Goal: Task Accomplishment & Management: Use online tool/utility

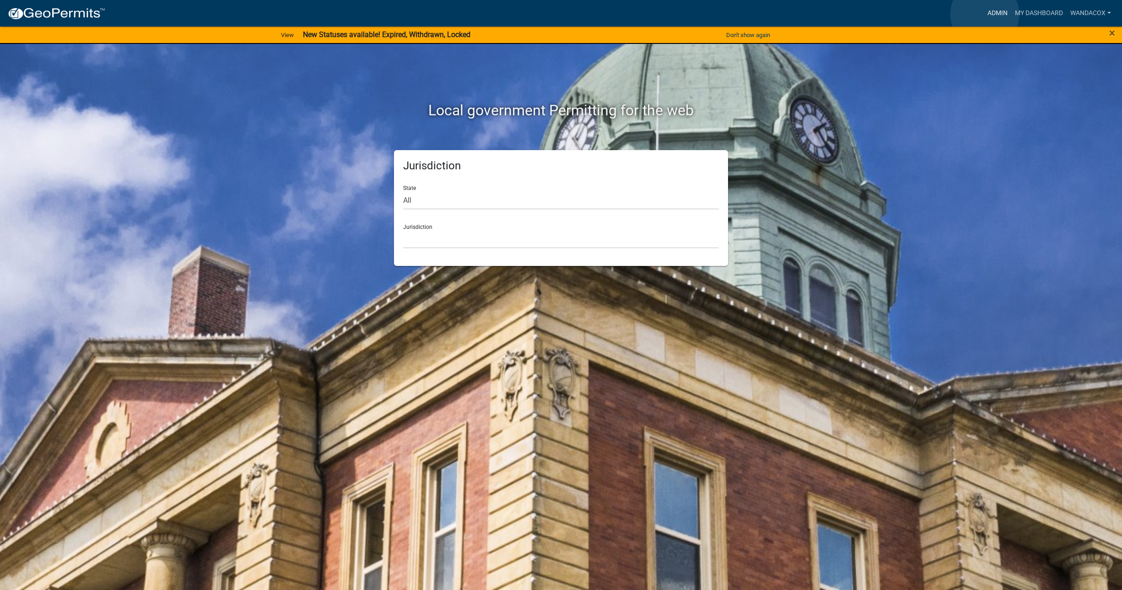
click at [984, 14] on link "Admin" at bounding box center [996, 13] width 27 height 17
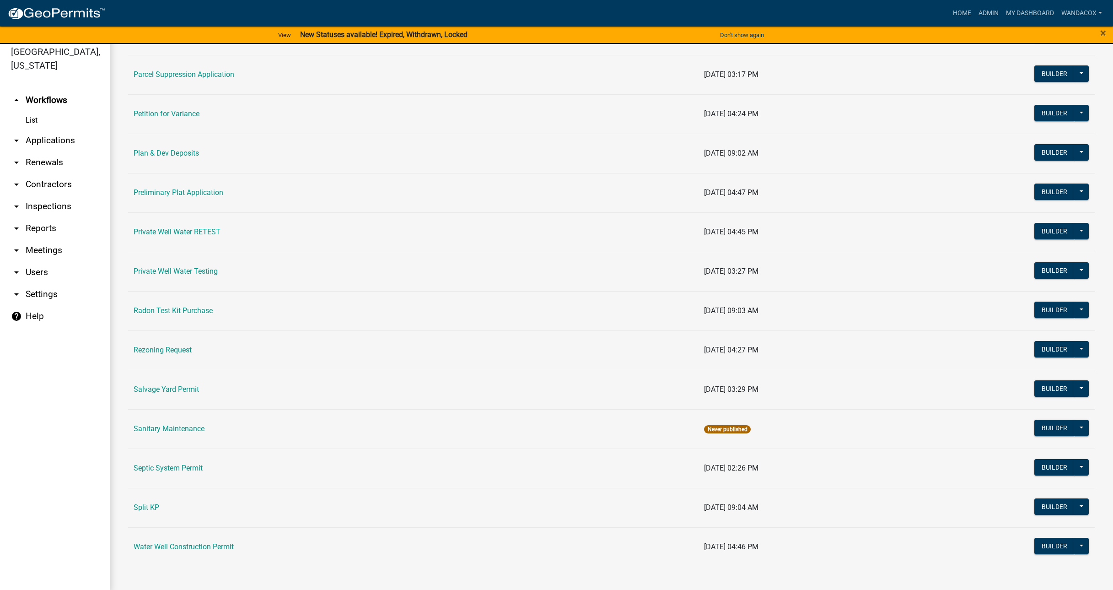
scroll to position [11, 0]
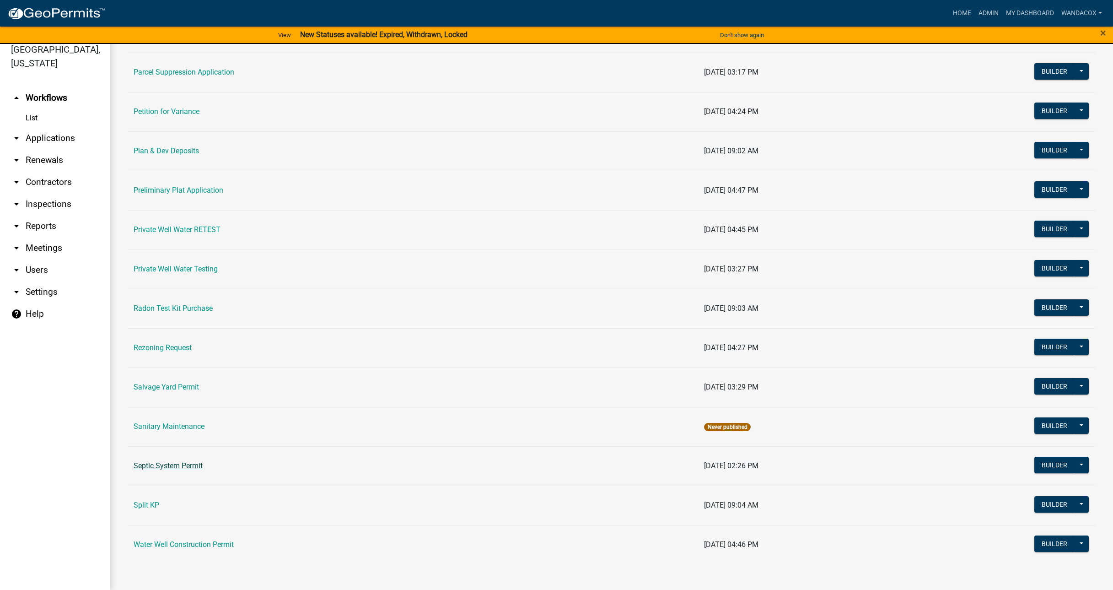
click at [182, 462] on link "Septic System Permit" at bounding box center [168, 465] width 69 height 9
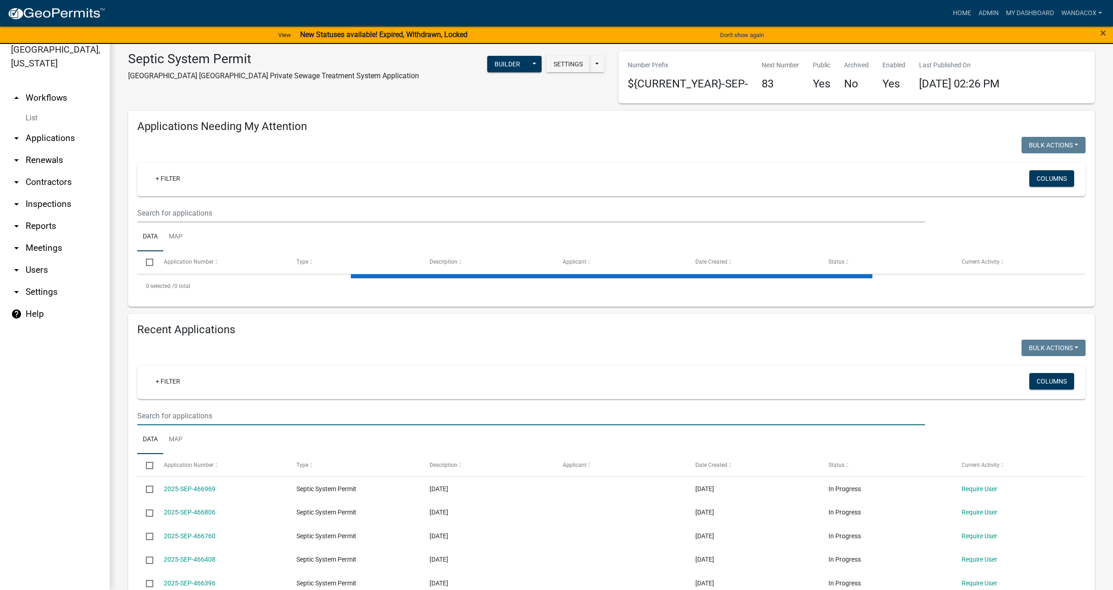
click at [188, 414] on input "text" at bounding box center [531, 415] width 788 height 19
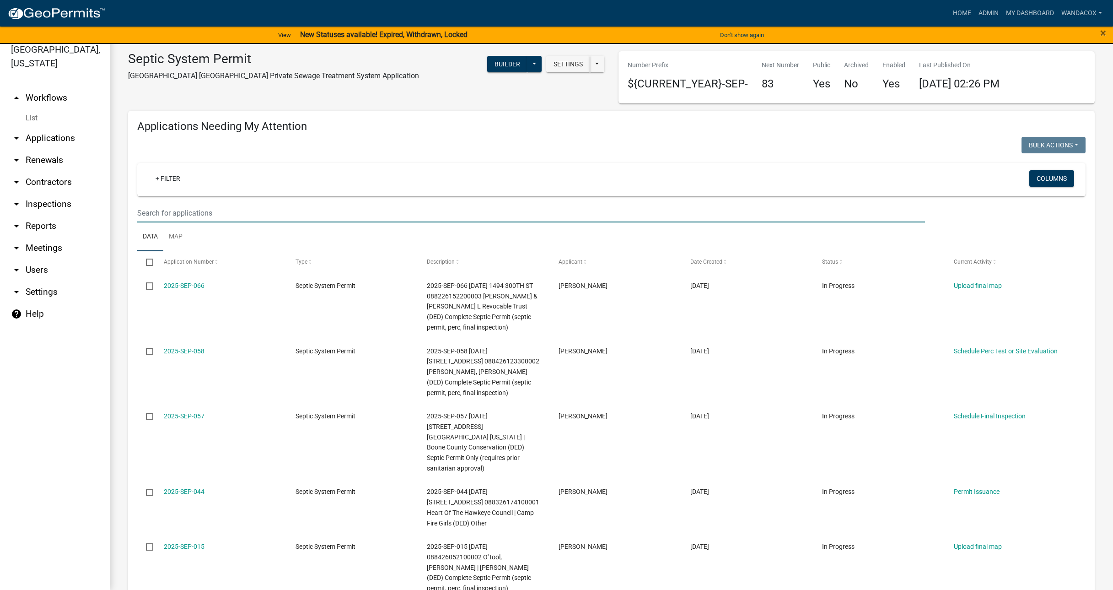
click at [229, 217] on input "text" at bounding box center [531, 213] width 788 height 19
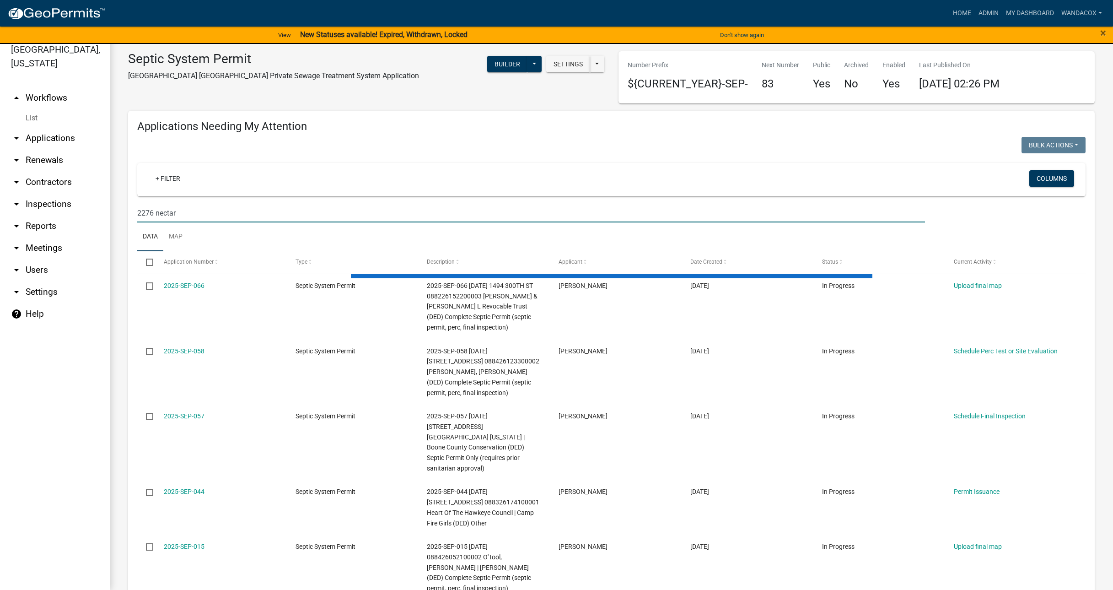
type input "2276 nectar"
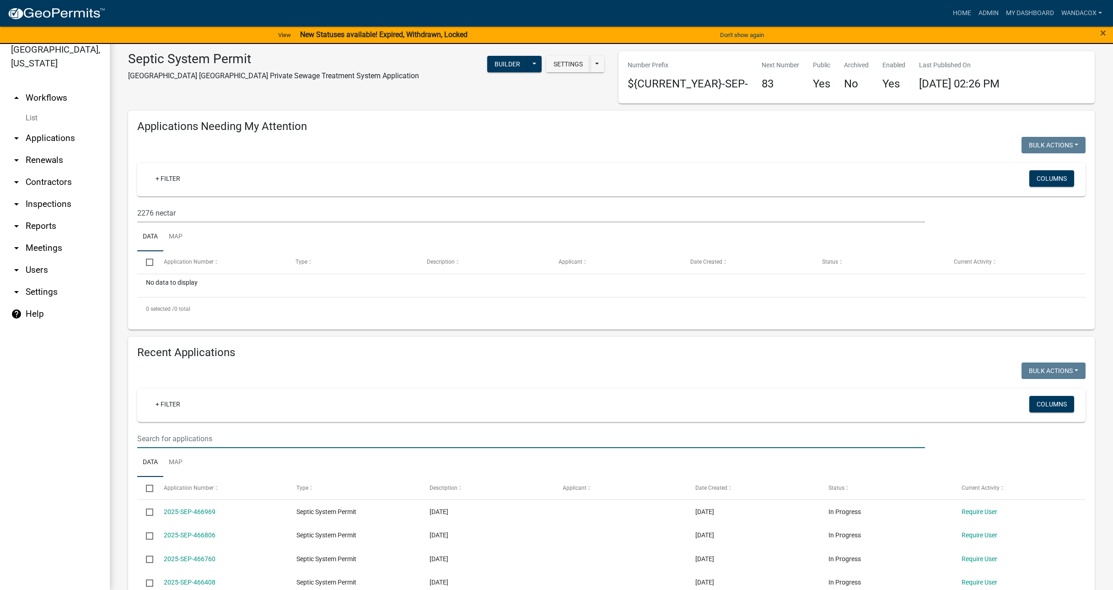
click at [191, 440] on input "text" at bounding box center [531, 438] width 788 height 19
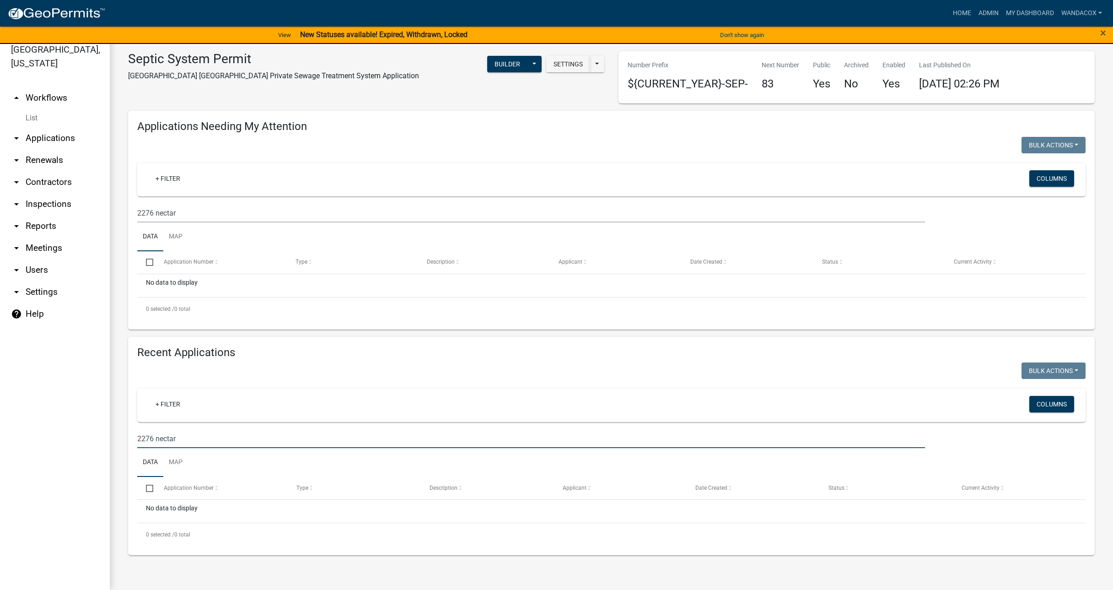
type input "2276 nectar"
click at [58, 127] on link "arrow_drop_down Applications" at bounding box center [55, 138] width 110 height 22
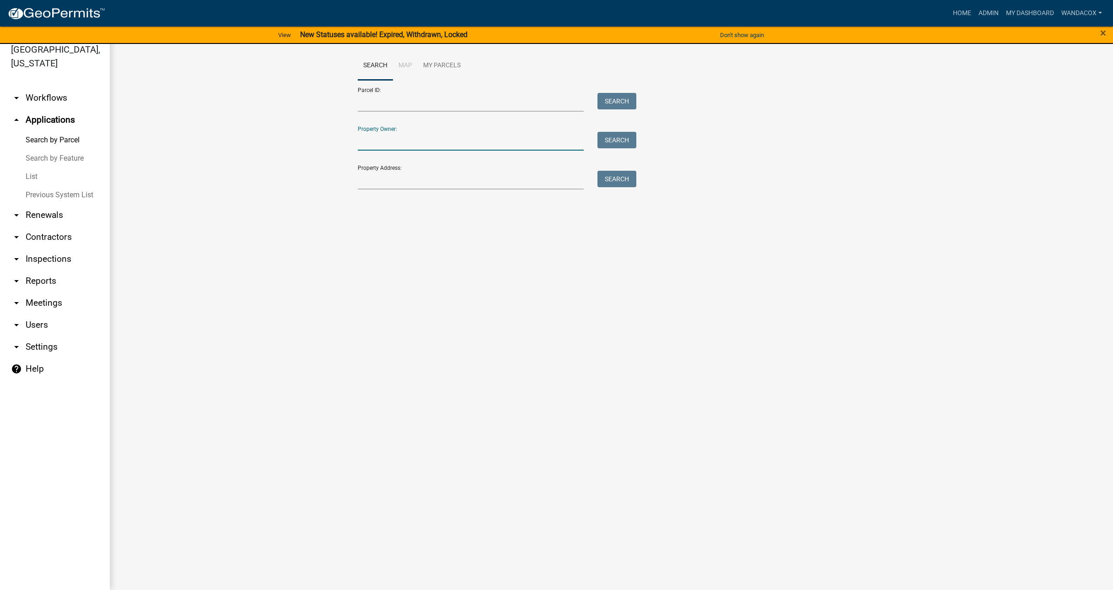
click at [389, 141] on input "Property Owner:" at bounding box center [471, 141] width 226 height 19
drag, startPoint x: 395, startPoint y: 176, endPoint x: 378, endPoint y: 166, distance: 19.7
click at [395, 176] on input "Property Address:" at bounding box center [471, 180] width 226 height 19
type input "2276 nectar"
click at [626, 181] on button "Search" at bounding box center [616, 179] width 39 height 16
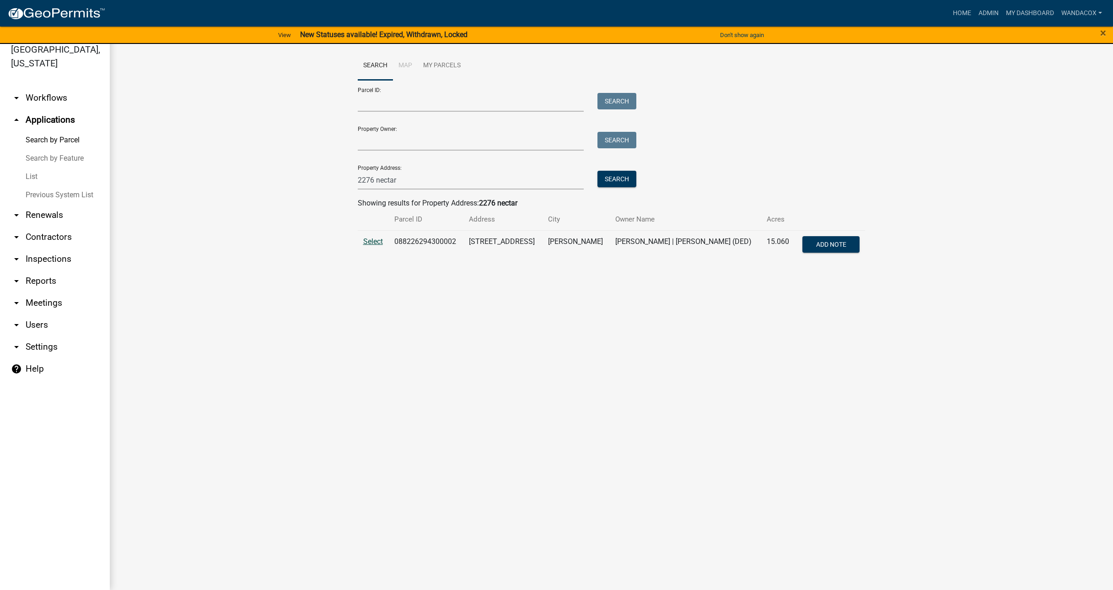
click at [371, 241] on span "Select" at bounding box center [373, 241] width 20 height 9
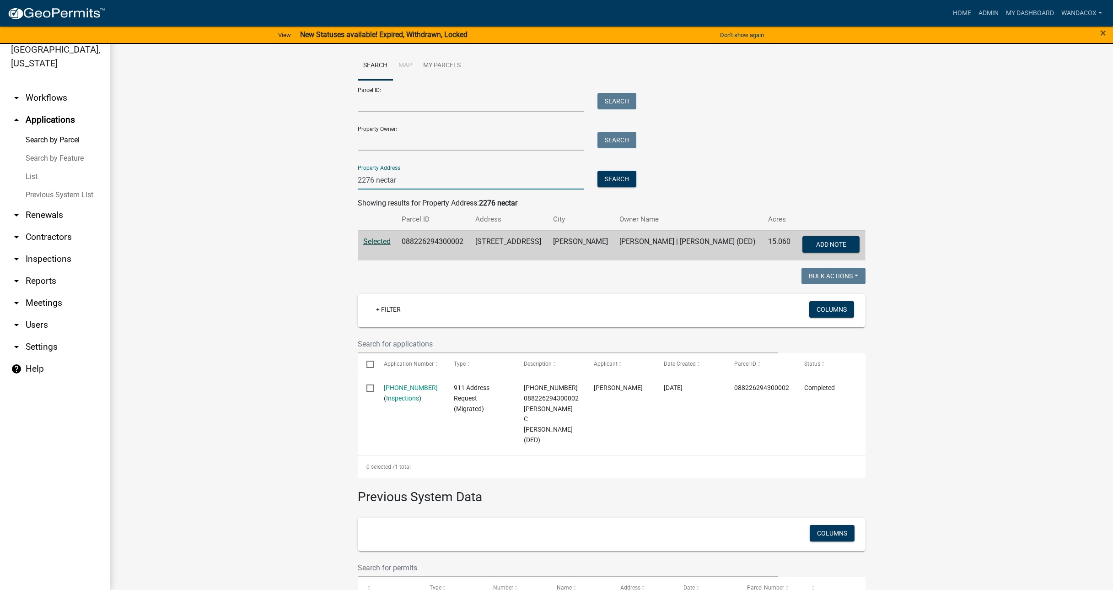
drag, startPoint x: 423, startPoint y: 181, endPoint x: 276, endPoint y: 174, distance: 147.0
click at [276, 174] on wm-workflow-application-search-view "Search Map My Parcels Parcel ID: Search Property Owner: Search Property Address…" at bounding box center [611, 348] width 967 height 595
click at [358, 102] on input "Parcel ID:" at bounding box center [471, 102] width 226 height 19
paste input "088226294300002"
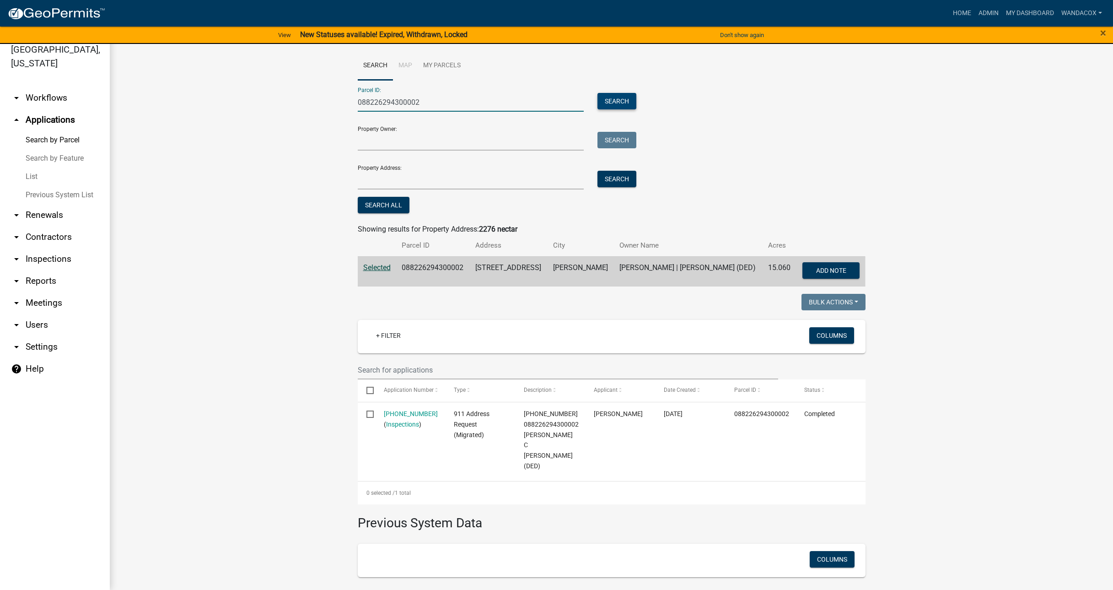
type input "088226294300002"
click at [617, 102] on button "Search" at bounding box center [616, 101] width 39 height 16
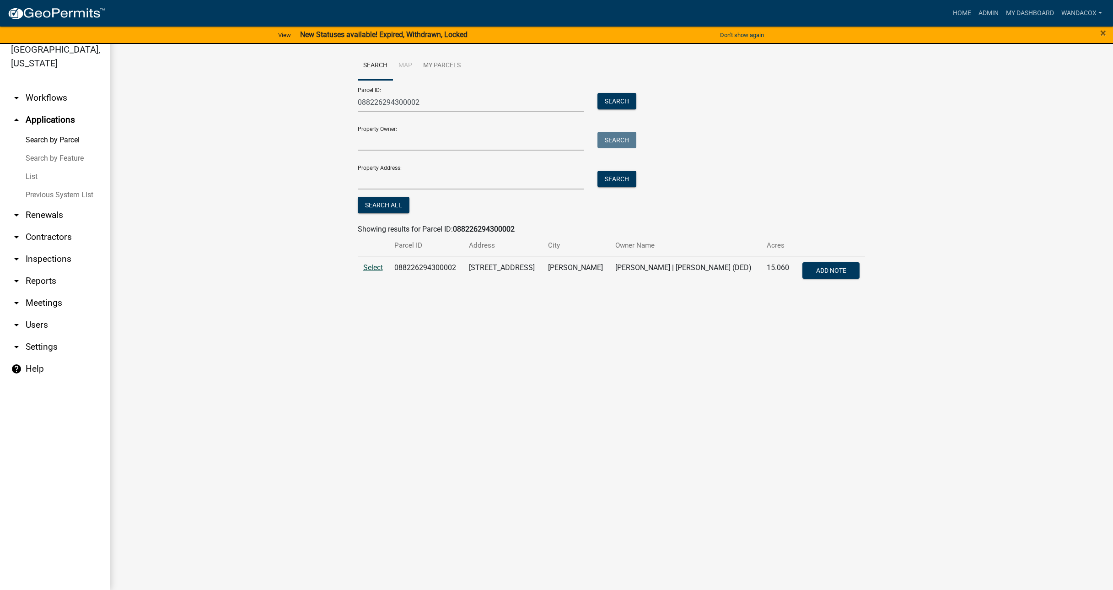
click at [369, 266] on span "Select" at bounding box center [373, 267] width 20 height 9
